Goal: Entertainment & Leisure: Consume media (video, audio)

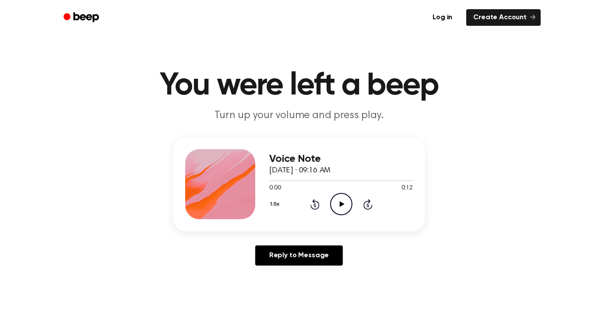
click at [340, 205] on icon at bounding box center [341, 204] width 5 height 6
click at [317, 205] on icon "Rewind 5 seconds" at bounding box center [315, 204] width 10 height 11
click at [270, 183] on div at bounding box center [341, 180] width 144 height 7
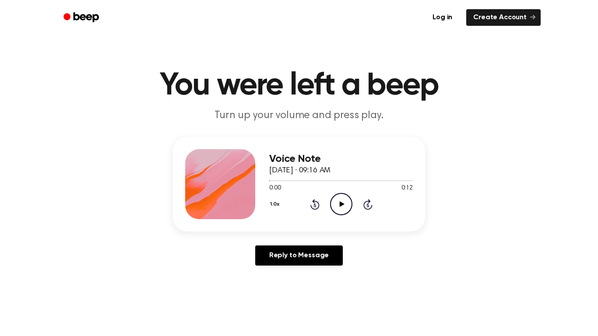
click at [343, 207] on icon "Play Audio" at bounding box center [341, 204] width 22 height 22
click at [377, 110] on p "Turn up your volume and press play." at bounding box center [299, 116] width 336 height 14
click at [337, 201] on icon "Play Audio" at bounding box center [341, 204] width 22 height 22
click at [337, 201] on icon "Pause Audio" at bounding box center [341, 204] width 22 height 22
click at [347, 206] on icon "Play Audio" at bounding box center [341, 204] width 22 height 22
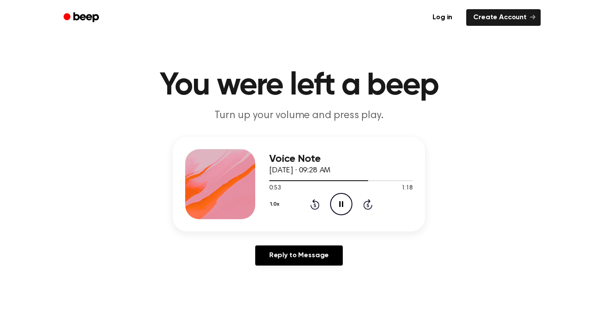
click at [347, 206] on icon "Pause Audio" at bounding box center [341, 204] width 22 height 22
click at [340, 205] on icon at bounding box center [341, 204] width 5 height 6
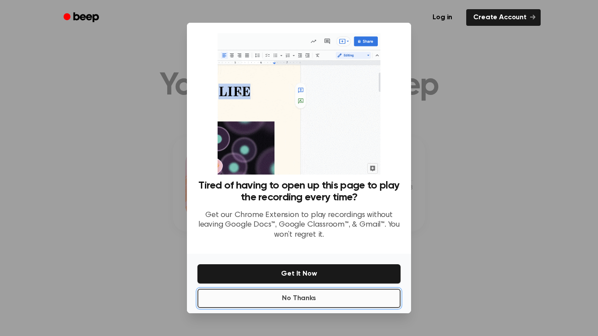
click at [335, 297] on button "No Thanks" at bounding box center [299, 298] width 203 height 19
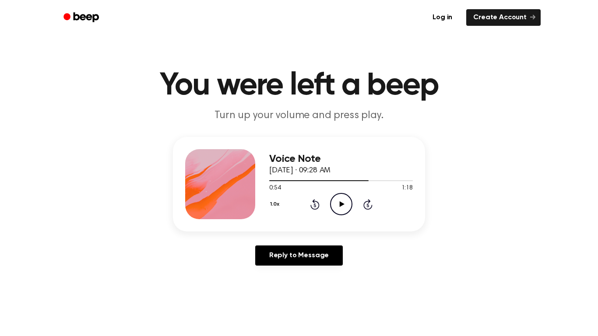
click at [347, 208] on icon "Play Audio" at bounding box center [341, 204] width 22 height 22
